Goal: Task Accomplishment & Management: Manage account settings

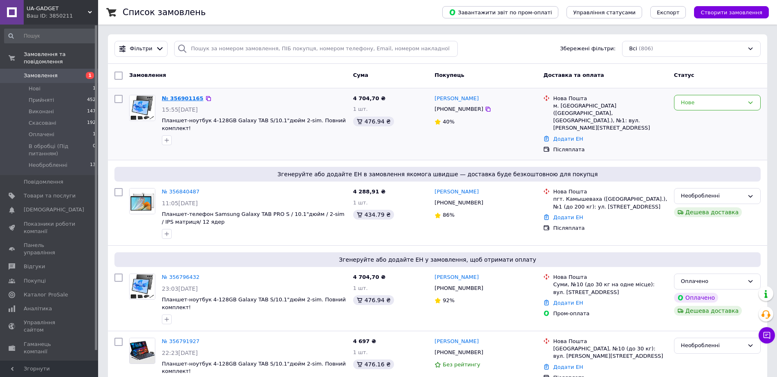
click at [175, 98] on link "№ 356901165" at bounding box center [183, 98] width 42 height 6
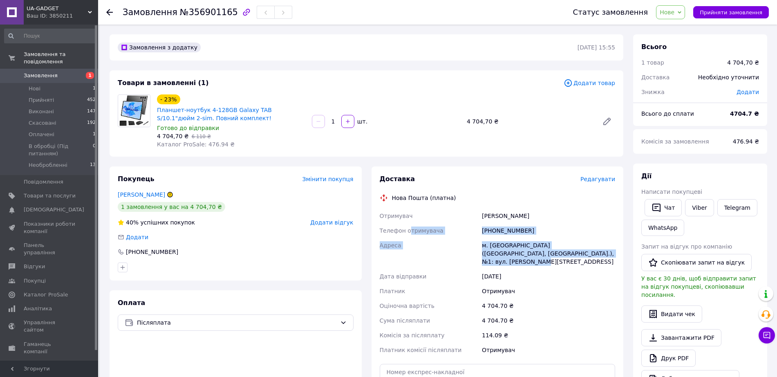
drag, startPoint x: 603, startPoint y: 253, endPoint x: 377, endPoint y: 217, distance: 227.9
click at [378, 217] on div "Отримувач [PERSON_NAME] Телефон отримувача [PHONE_NUMBER] Адреса м. [GEOGRAPHIC…" at bounding box center [497, 282] width 239 height 149
copy div "Отримувач [PERSON_NAME] Телефон отримувача [PHONE_NUMBER] Адреса м. [GEOGRAPHIC…"
click at [674, 9] on span "Нове" at bounding box center [666, 12] width 15 height 7
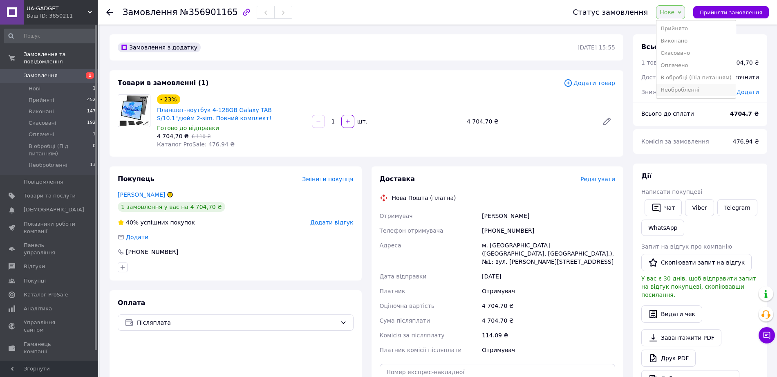
click at [696, 88] on li "Необробленнi" at bounding box center [695, 90] width 79 height 12
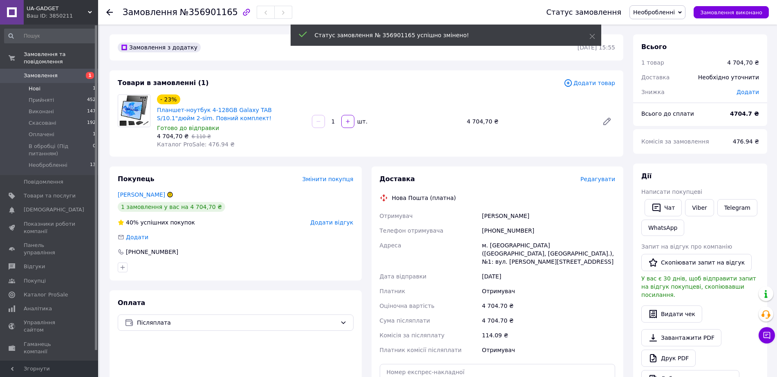
click at [39, 85] on span "Нові" at bounding box center [35, 88] width 12 height 7
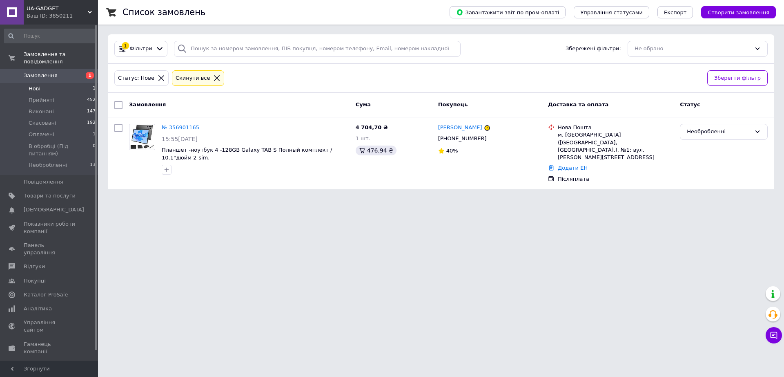
click at [656, 199] on html "UA-GADGET Ваш ID: 3850211 Сайт UA-GADGET Кабінет покупця Перевірити стан систем…" at bounding box center [392, 99] width 784 height 199
click at [51, 84] on li "Нові 1" at bounding box center [50, 88] width 100 height 11
click at [50, 83] on li "Нові 1" at bounding box center [50, 88] width 100 height 11
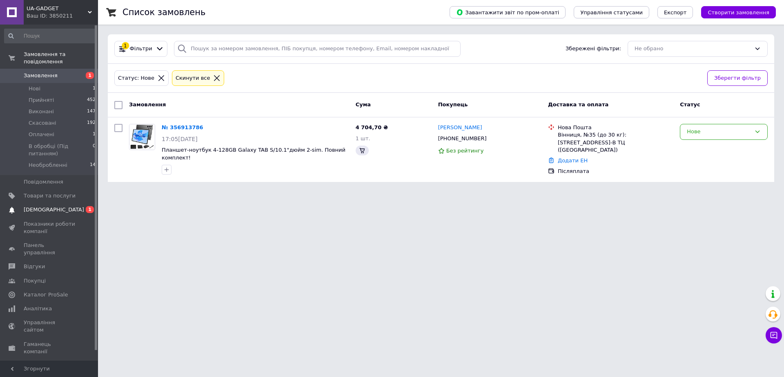
click at [47, 206] on span "[DEMOGRAPHIC_DATA]" at bounding box center [54, 209] width 60 height 7
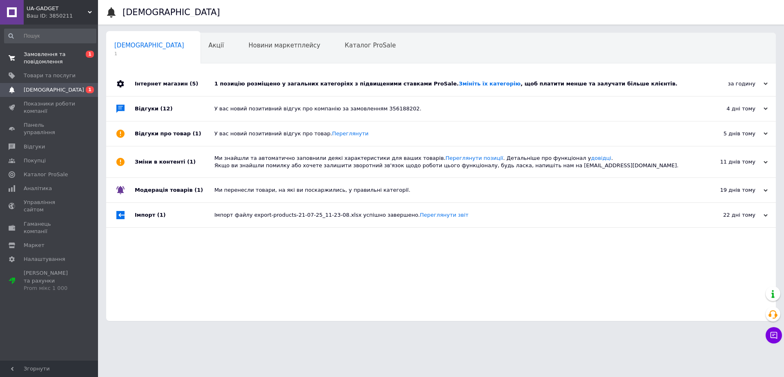
click at [45, 55] on span "Замовлення та повідомлення" at bounding box center [50, 58] width 52 height 15
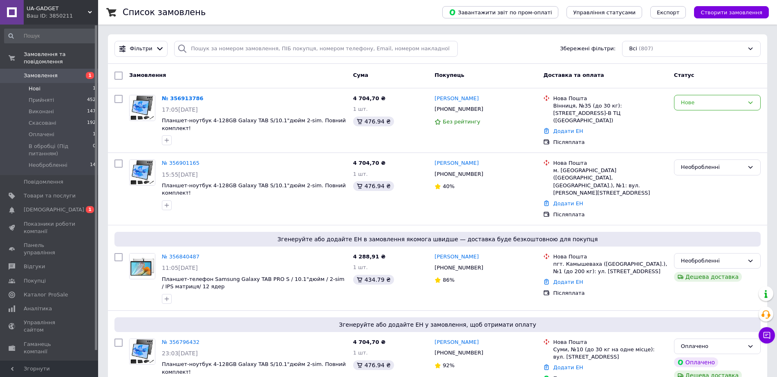
click at [42, 85] on li "Нові 1" at bounding box center [50, 88] width 100 height 11
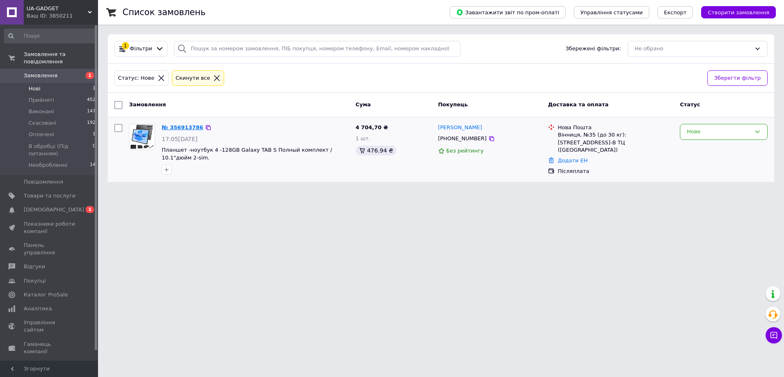
click at [184, 126] on link "№ 356913786" at bounding box center [183, 127] width 42 height 6
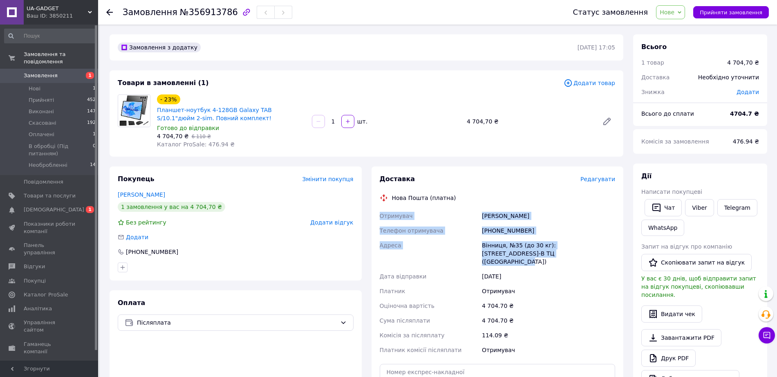
drag, startPoint x: 527, startPoint y: 257, endPoint x: 375, endPoint y: 219, distance: 156.5
click at [375, 219] on div "Доставка Редагувати Нова Пошта (платна) Отримувач Якубовська Анна Телефон отрим…" at bounding box center [497, 305] width 252 height 278
copy div "Отримувач Якубовська Анна Телефон отримувача +380684342535 Адреса Вінниця, №35 …"
click at [678, 16] on span "Нове" at bounding box center [670, 12] width 29 height 14
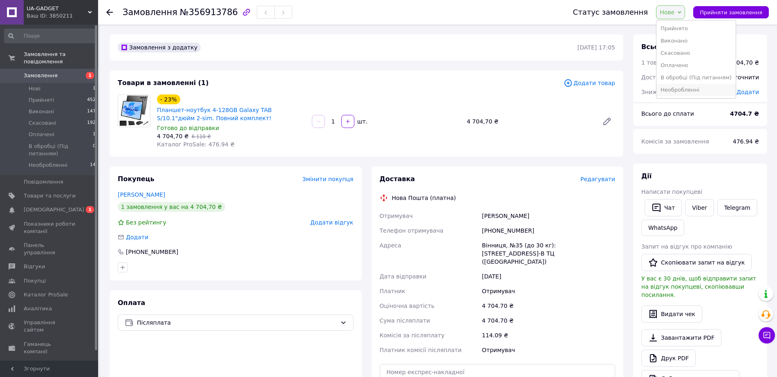
click at [685, 87] on li "Необробленнi" at bounding box center [695, 90] width 79 height 12
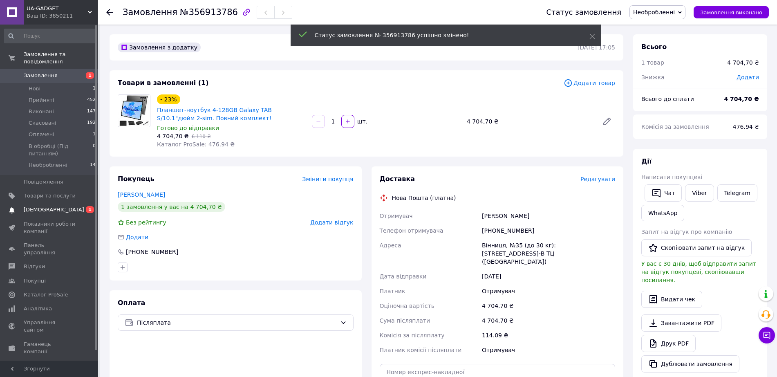
click at [49, 203] on link "Сповіщення 0 1" at bounding box center [50, 210] width 100 height 14
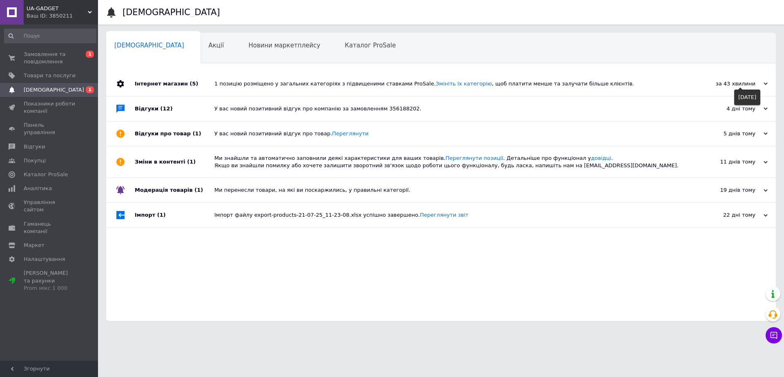
click at [768, 83] on div "за 43 хвилини 12.08.2025" at bounding box center [731, 83] width 90 height 25
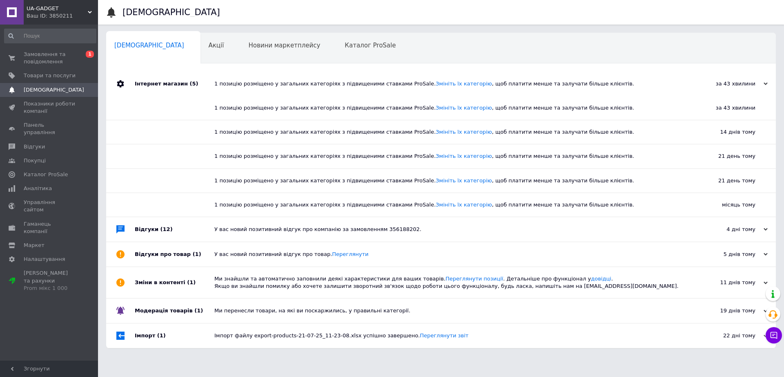
click at [768, 83] on div "за 43 хвилини 12.08.2025" at bounding box center [731, 83] width 90 height 25
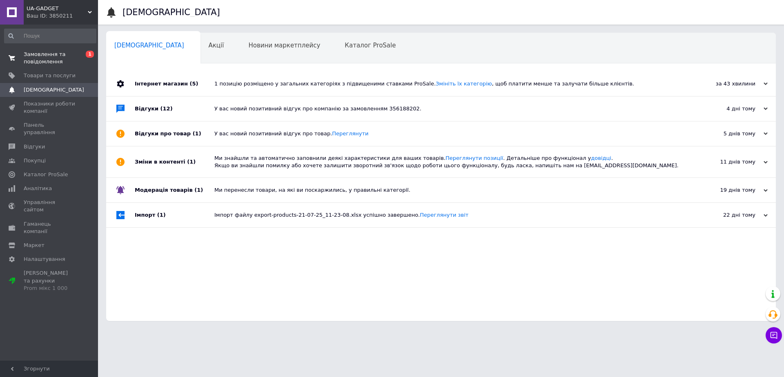
click at [54, 56] on span "Замовлення та повідомлення" at bounding box center [50, 58] width 52 height 15
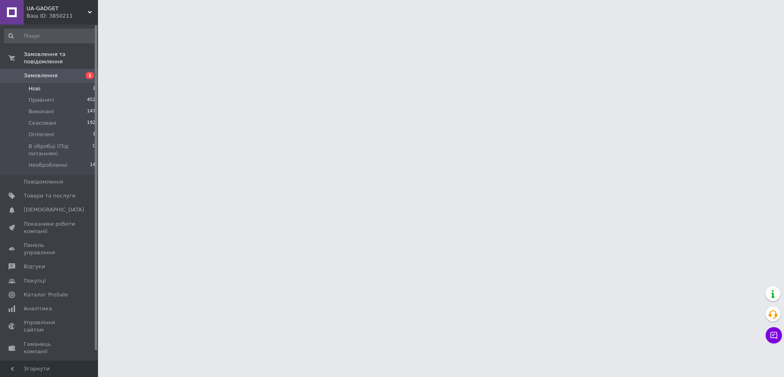
click at [36, 85] on span "Нові" at bounding box center [35, 88] width 12 height 7
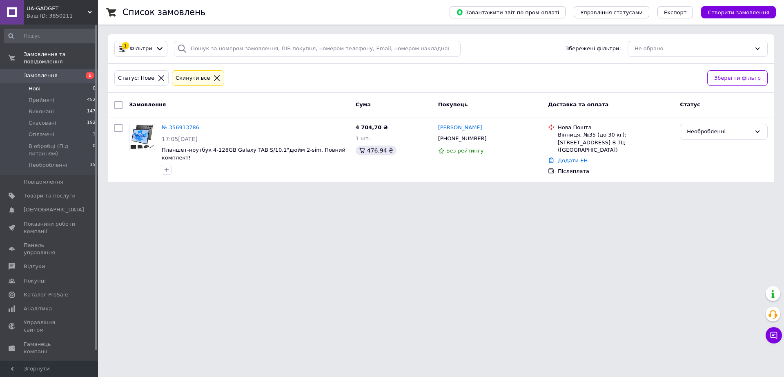
click at [380, 192] on html "UA-GADGET Ваш ID: 3850211 Сайт UA-GADGET Кабінет покупця Перевірити стан систем…" at bounding box center [392, 96] width 784 height 192
